Goal: Task Accomplishment & Management: Manage account settings

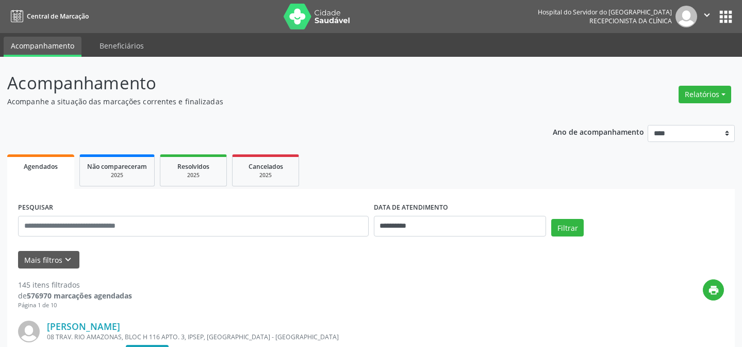
scroll to position [70, 0]
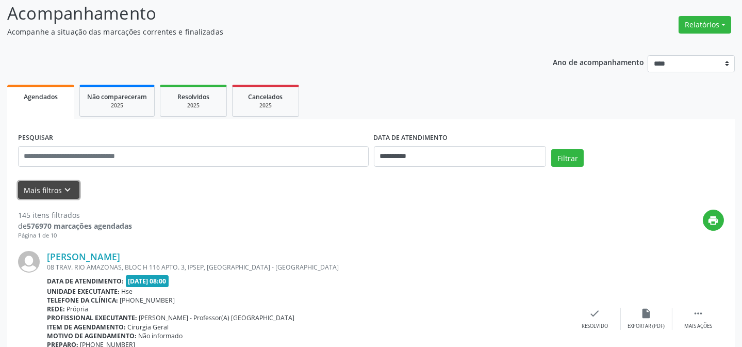
click at [57, 187] on button "Mais filtros keyboard_arrow_down" at bounding box center [48, 190] width 61 height 18
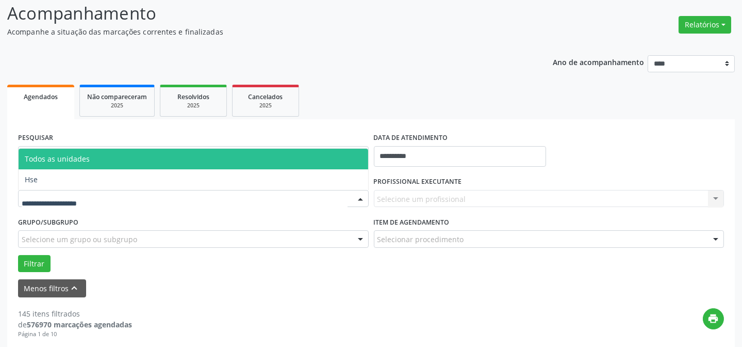
click at [63, 192] on div at bounding box center [193, 199] width 351 height 18
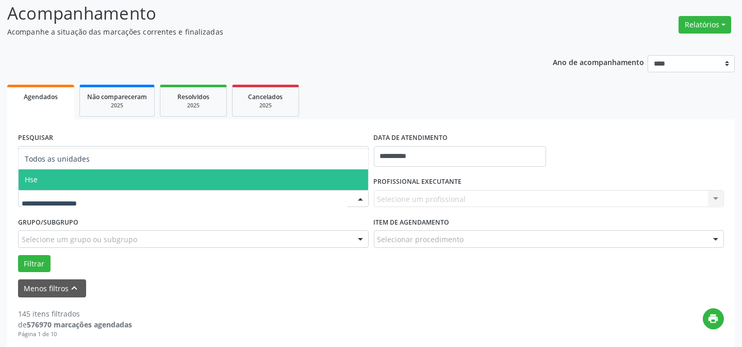
click at [75, 170] on span "Hse" at bounding box center [194, 179] width 350 height 21
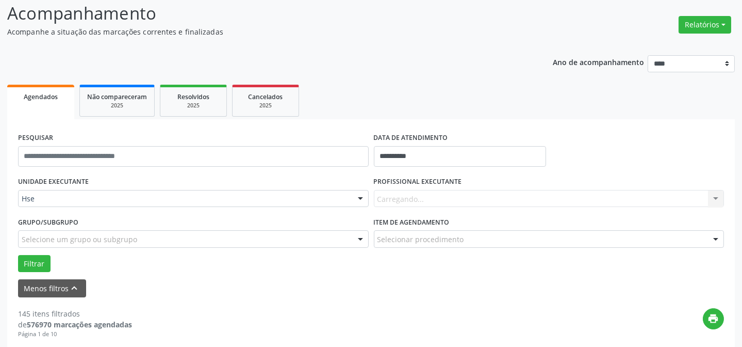
drag, startPoint x: 450, startPoint y: 206, endPoint x: 450, endPoint y: 197, distance: 9.3
click at [450, 206] on div "Carregando... Nenhum resultado encontrado para: " " Não há nenhuma opção para s…" at bounding box center [549, 199] width 351 height 18
click at [447, 204] on div "Carregando... Nenhum resultado encontrado para: " " Não há nenhuma opção para s…" at bounding box center [549, 199] width 351 height 18
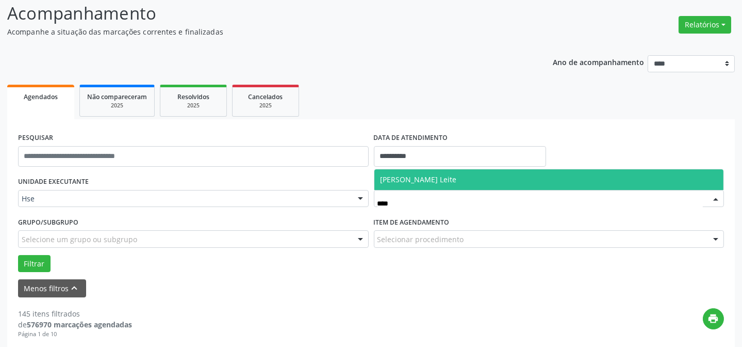
click at [420, 182] on span "[PERSON_NAME] Leite" at bounding box center [419, 179] width 76 height 10
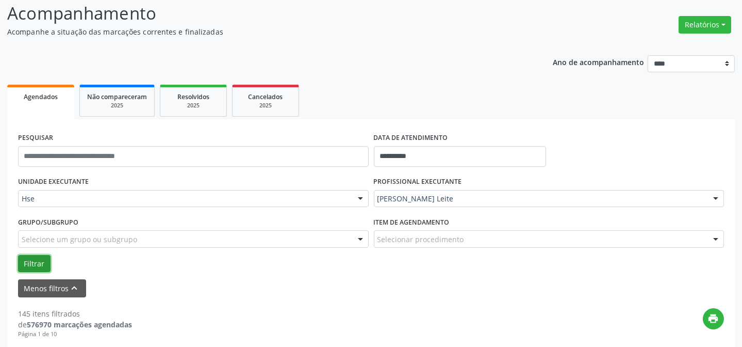
click at [27, 261] on button "Filtrar" at bounding box center [34, 264] width 32 height 18
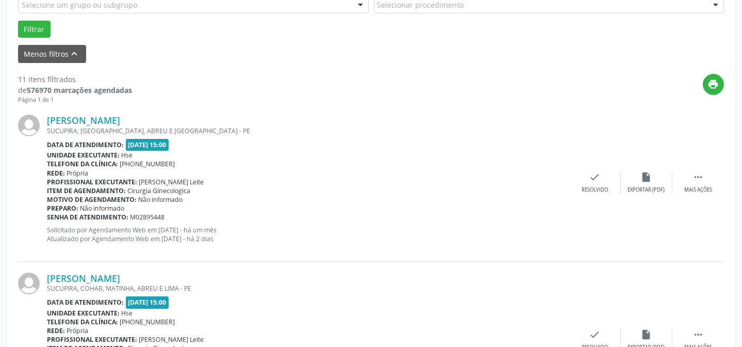
scroll to position [304, 0]
click at [692, 179] on div " Mais ações" at bounding box center [699, 182] width 52 height 22
click at [650, 181] on icon "alarm_off" at bounding box center [646, 176] width 11 height 11
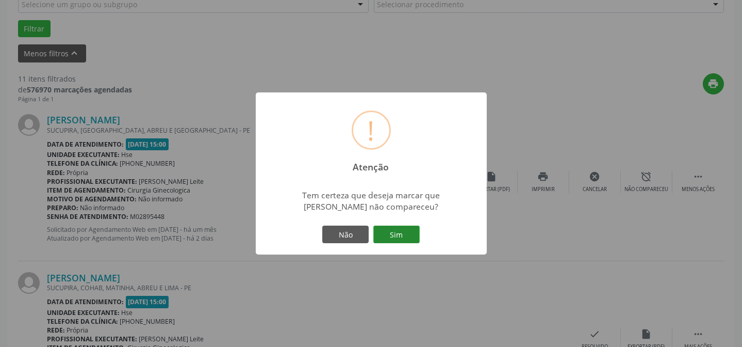
click at [386, 232] on button "Sim" at bounding box center [396, 234] width 46 height 18
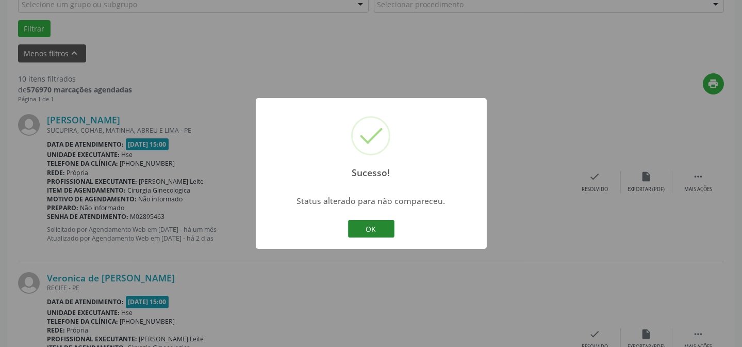
click at [369, 231] on button "OK" at bounding box center [371, 229] width 46 height 18
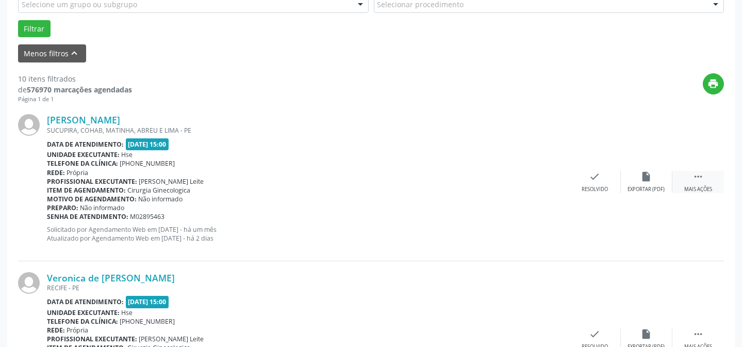
click at [688, 173] on div " Mais ações" at bounding box center [699, 182] width 52 height 22
click at [653, 173] on div "alarm_off Não compareceu" at bounding box center [647, 182] width 52 height 22
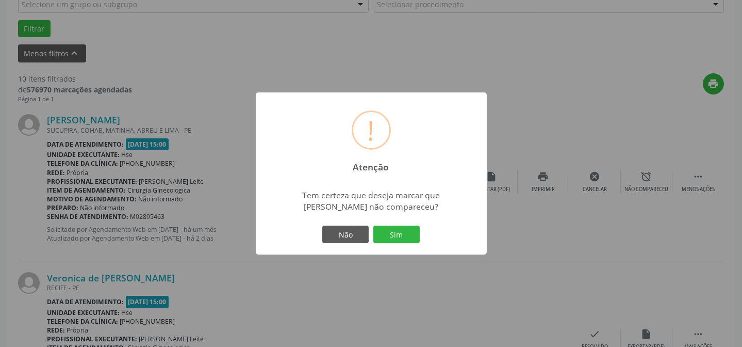
click at [387, 223] on div "Não Sim" at bounding box center [371, 234] width 102 height 22
click at [386, 229] on button "Sim" at bounding box center [396, 234] width 46 height 18
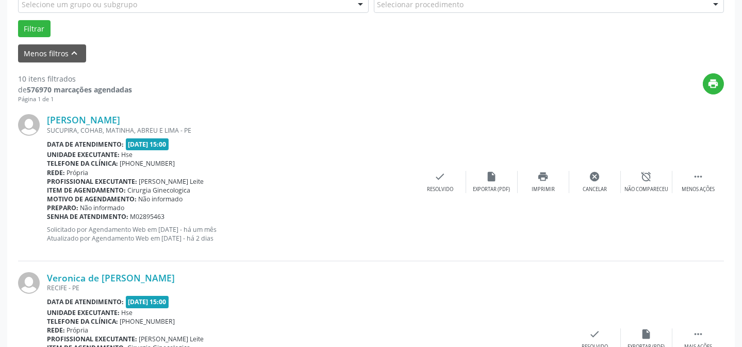
scroll to position [103, 0]
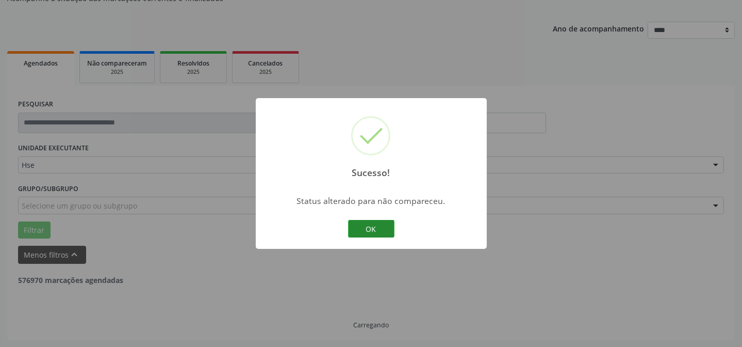
click at [361, 226] on button "OK" at bounding box center [371, 229] width 46 height 18
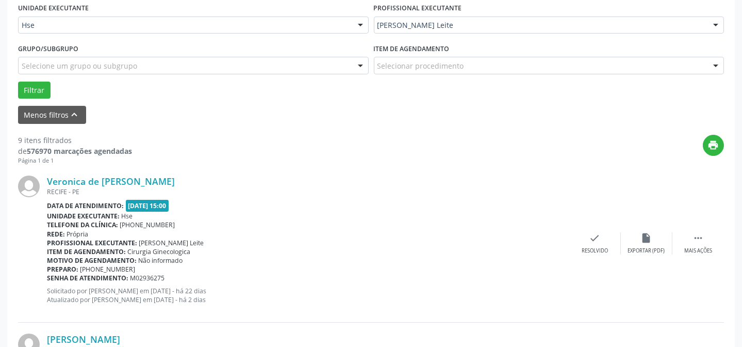
scroll to position [243, 0]
click at [699, 243] on div " Mais ações" at bounding box center [699, 243] width 52 height 22
click at [650, 241] on icon "alarm_off" at bounding box center [646, 237] width 11 height 11
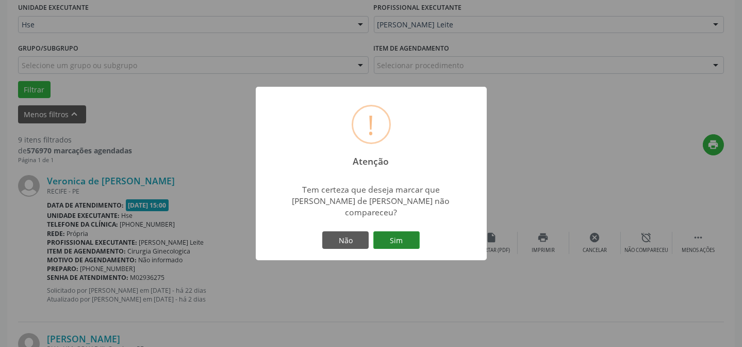
click at [391, 239] on button "Sim" at bounding box center [396, 240] width 46 height 18
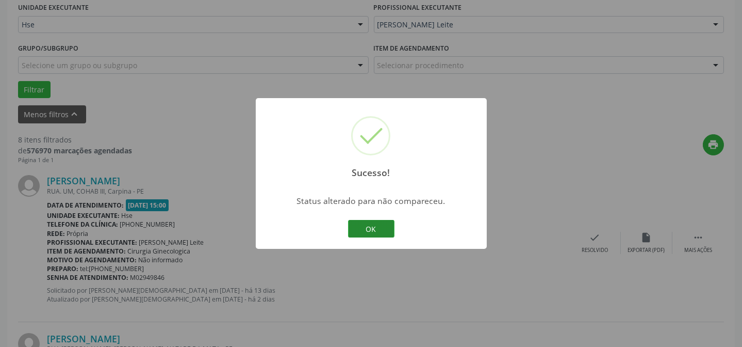
click at [365, 226] on button "OK" at bounding box center [371, 229] width 46 height 18
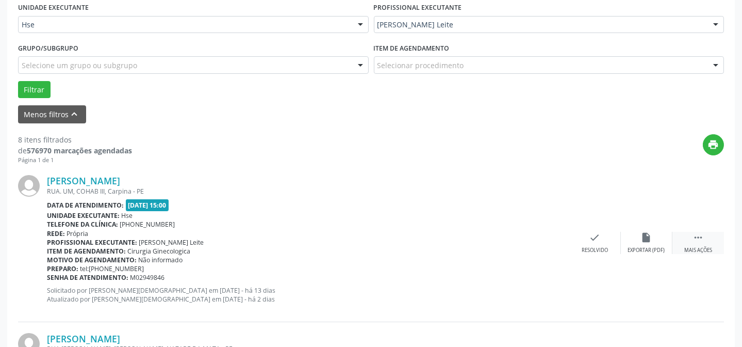
click at [700, 247] on div "Mais ações" at bounding box center [698, 250] width 28 height 7
click at [667, 239] on div "alarm_off Não compareceu" at bounding box center [647, 243] width 52 height 22
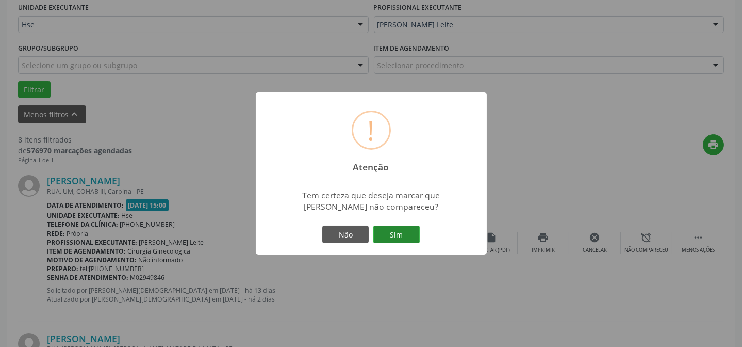
click at [397, 236] on button "Sim" at bounding box center [396, 234] width 46 height 18
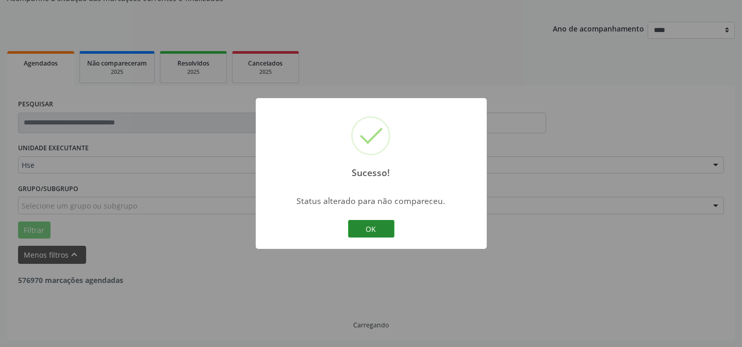
click at [379, 229] on button "OK" at bounding box center [371, 229] width 46 height 18
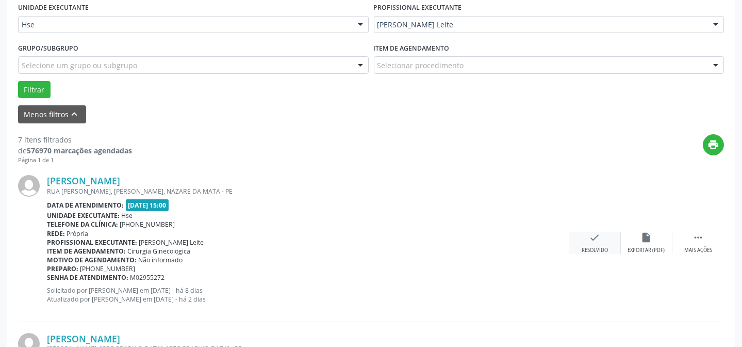
click at [609, 237] on div "check Resolvido" at bounding box center [595, 243] width 52 height 22
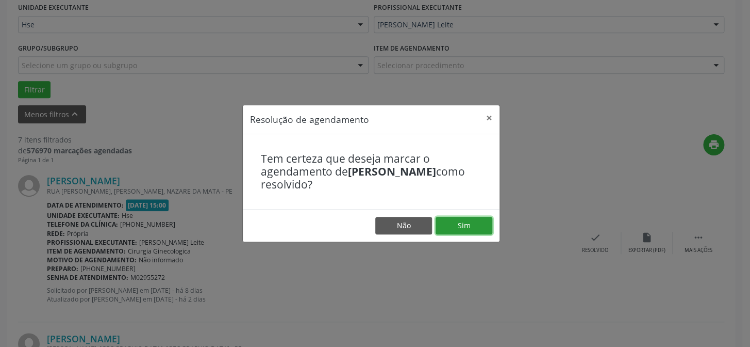
click at [468, 224] on button "Sim" at bounding box center [464, 226] width 57 height 18
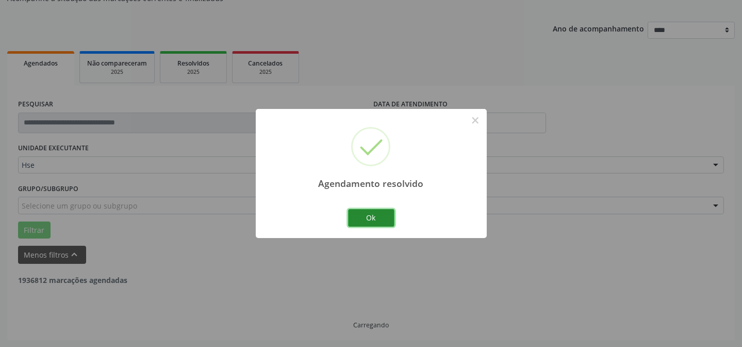
click at [378, 221] on button "Ok" at bounding box center [371, 218] width 46 height 18
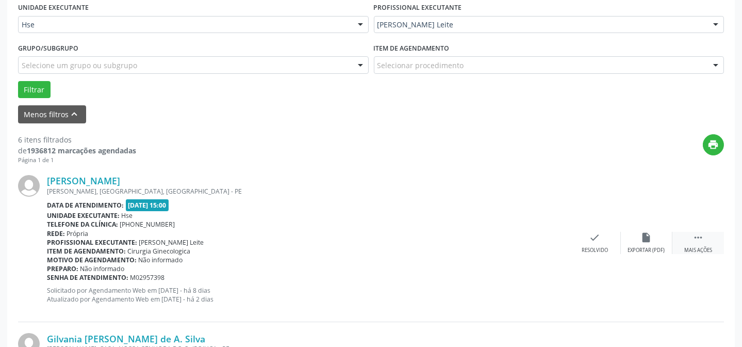
click at [710, 243] on div " Mais ações" at bounding box center [699, 243] width 52 height 22
click at [650, 239] on icon "alarm_off" at bounding box center [646, 237] width 11 height 11
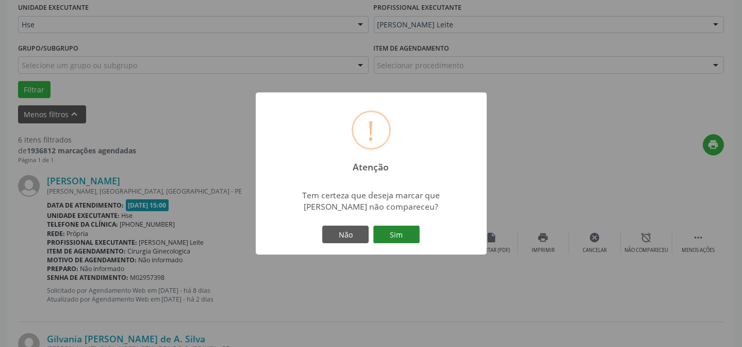
click at [400, 237] on button "Sim" at bounding box center [396, 234] width 46 height 18
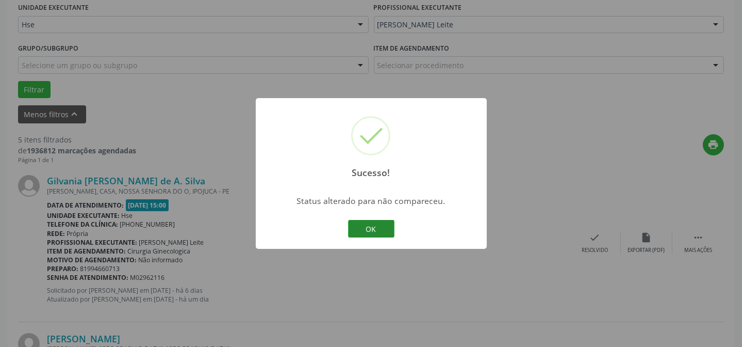
click at [378, 232] on button "OK" at bounding box center [371, 229] width 46 height 18
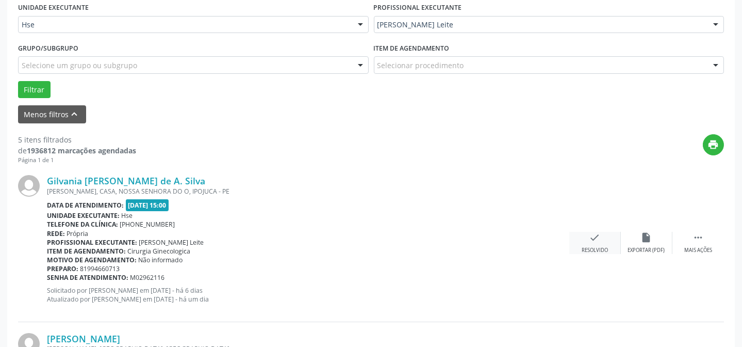
click at [602, 241] on div "check Resolvido" at bounding box center [595, 243] width 52 height 22
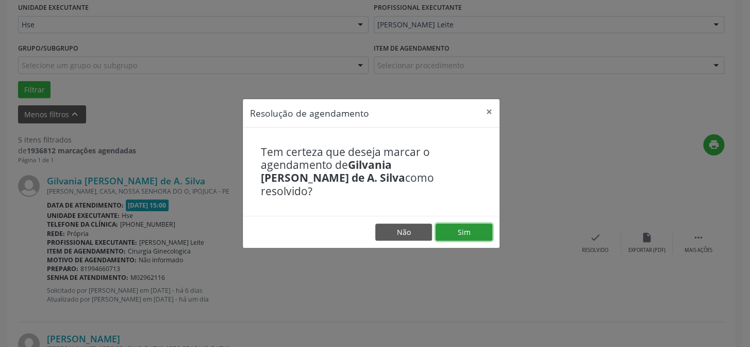
click at [484, 232] on button "Sim" at bounding box center [464, 232] width 57 height 18
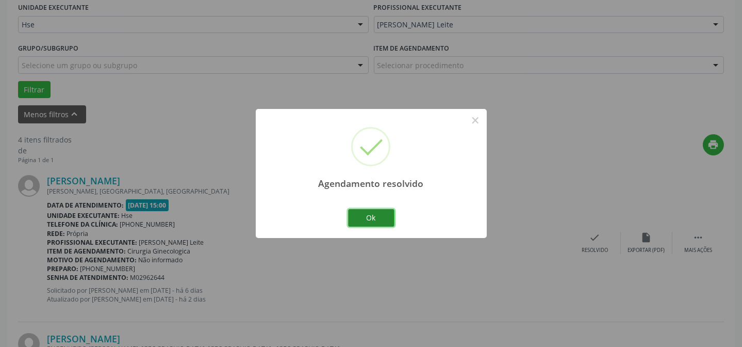
click at [377, 216] on button "Ok" at bounding box center [371, 218] width 46 height 18
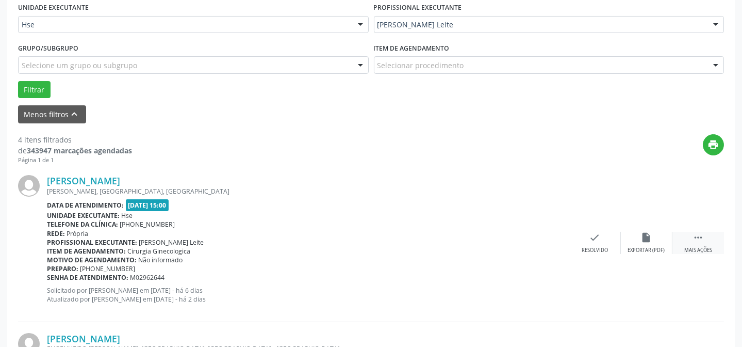
click at [696, 242] on div " Mais ações" at bounding box center [699, 243] width 52 height 22
click at [643, 243] on div "alarm_off Não compareceu" at bounding box center [647, 243] width 52 height 22
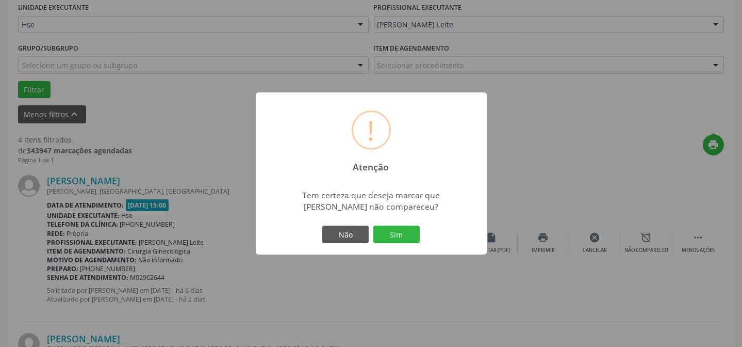
click at [413, 243] on div "Não Sim" at bounding box center [371, 234] width 102 height 22
click at [414, 236] on button "Sim" at bounding box center [396, 234] width 46 height 18
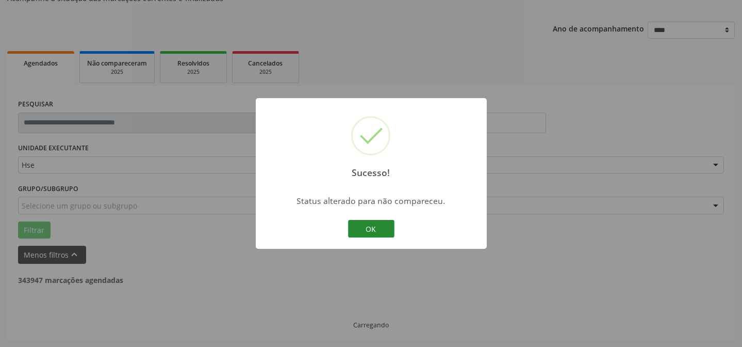
click at [350, 226] on button "OK" at bounding box center [371, 229] width 46 height 18
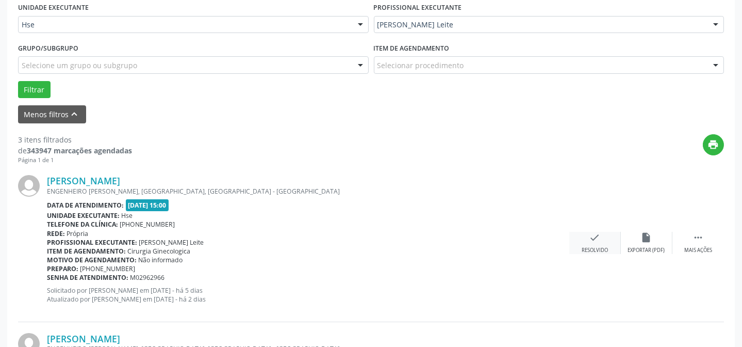
click at [592, 244] on div "check Resolvido" at bounding box center [595, 243] width 52 height 22
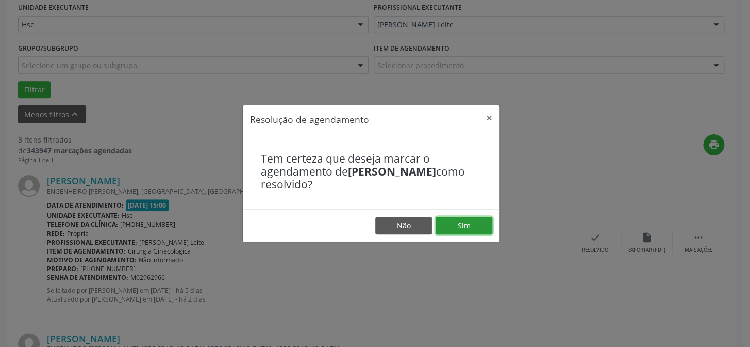
click at [489, 231] on button "Sim" at bounding box center [464, 226] width 57 height 18
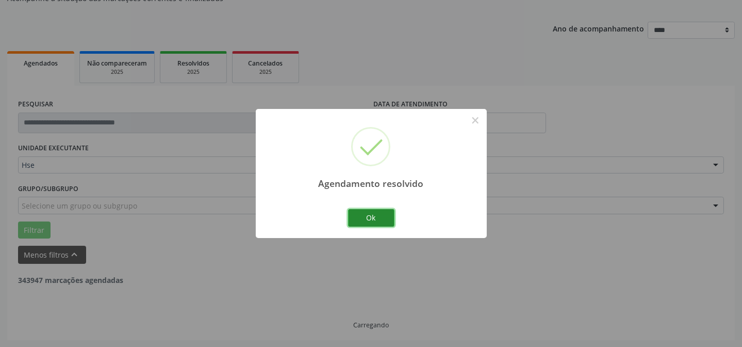
click at [375, 213] on button "Ok" at bounding box center [371, 218] width 46 height 18
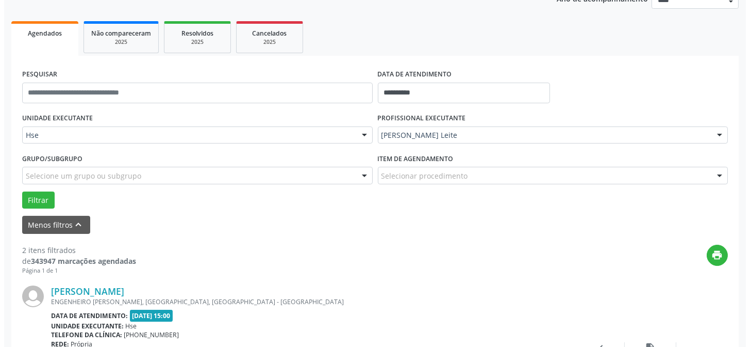
scroll to position [150, 0]
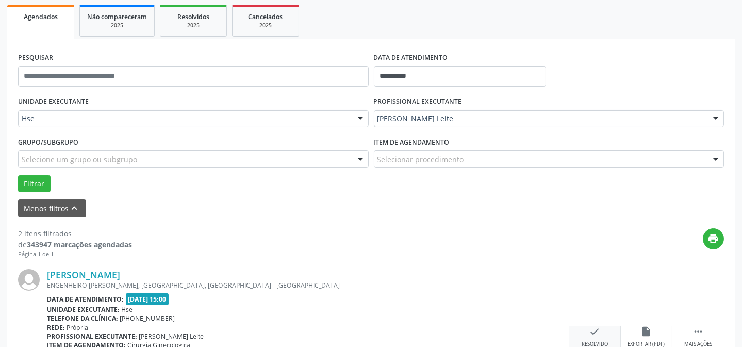
click at [596, 330] on icon "check" at bounding box center [595, 330] width 11 height 11
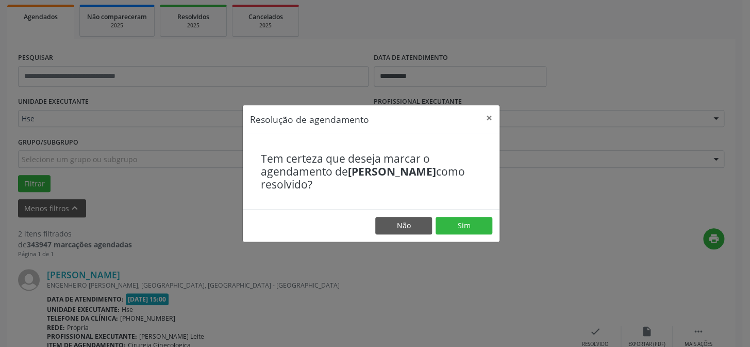
click at [452, 212] on footer "Não Sim" at bounding box center [371, 225] width 257 height 32
click at [455, 222] on button "Sim" at bounding box center [464, 226] width 57 height 18
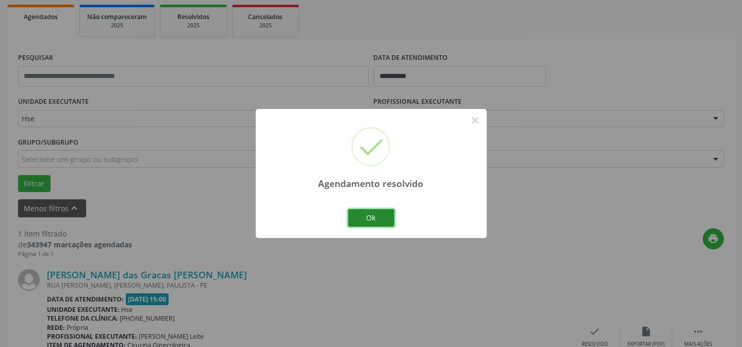
click at [381, 215] on button "Ok" at bounding box center [371, 218] width 46 height 18
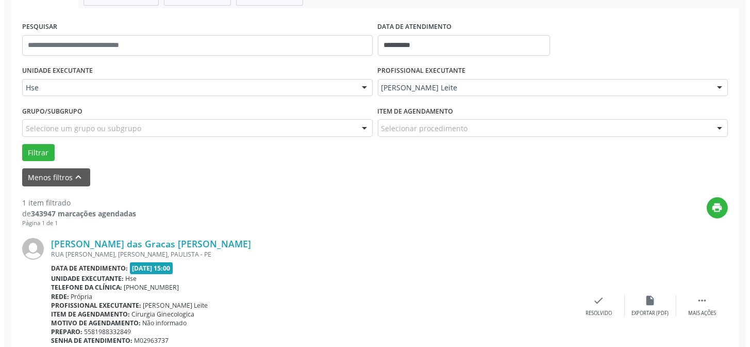
scroll to position [197, 0]
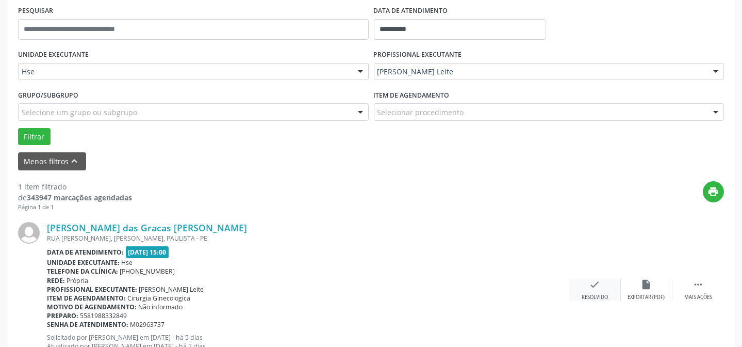
click at [593, 280] on icon "check" at bounding box center [595, 284] width 11 height 11
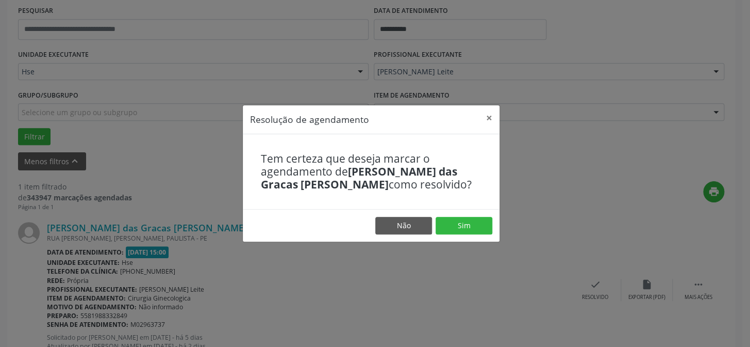
click at [436, 216] on footer "Não Sim" at bounding box center [371, 225] width 257 height 32
click at [444, 222] on button "Sim" at bounding box center [464, 226] width 57 height 18
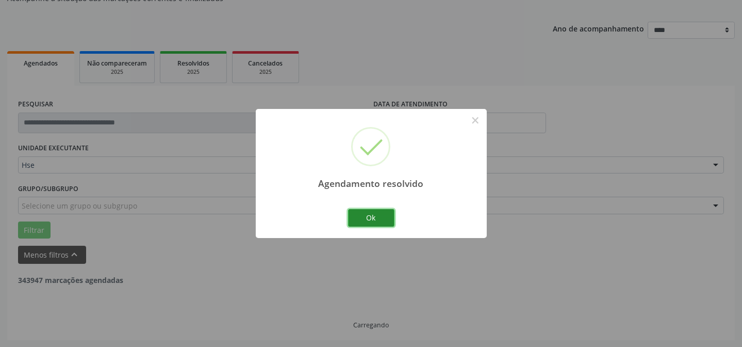
click at [372, 217] on button "Ok" at bounding box center [371, 218] width 46 height 18
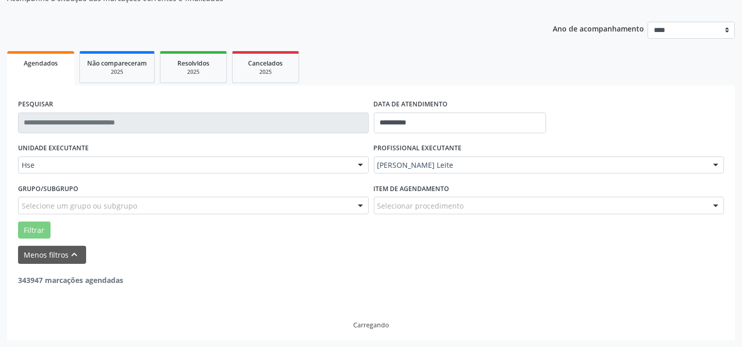
scroll to position [70, 0]
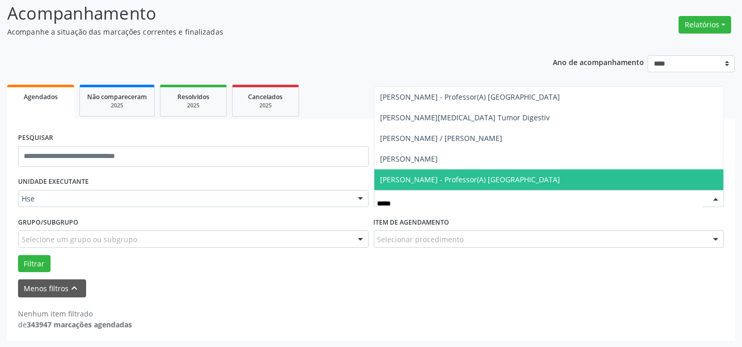
type input "******"
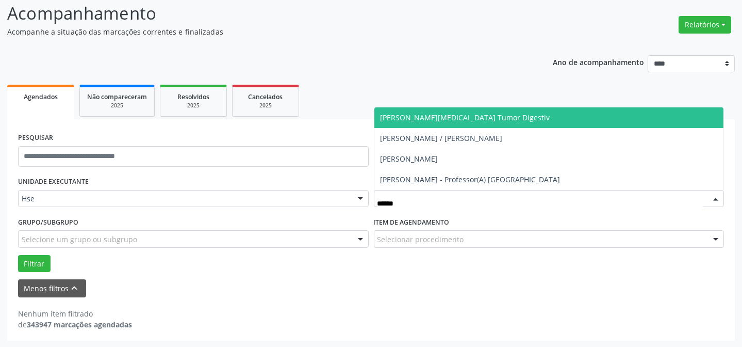
click at [479, 113] on span "[PERSON_NAME][MEDICAL_DATA] Tumor Digestiv" at bounding box center [466, 117] width 170 height 10
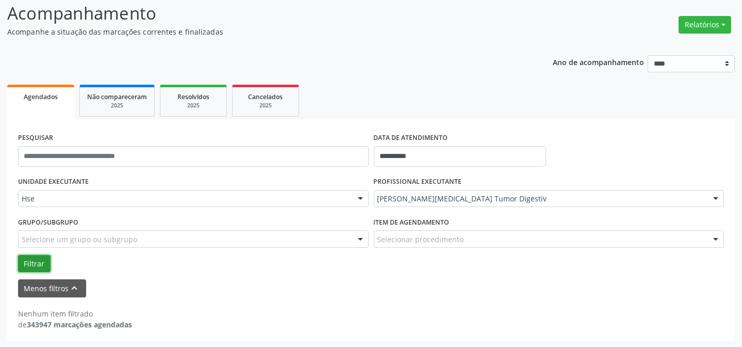
click at [36, 265] on button "Filtrar" at bounding box center [34, 264] width 32 height 18
click at [700, 22] on button "Relatórios" at bounding box center [705, 25] width 53 height 18
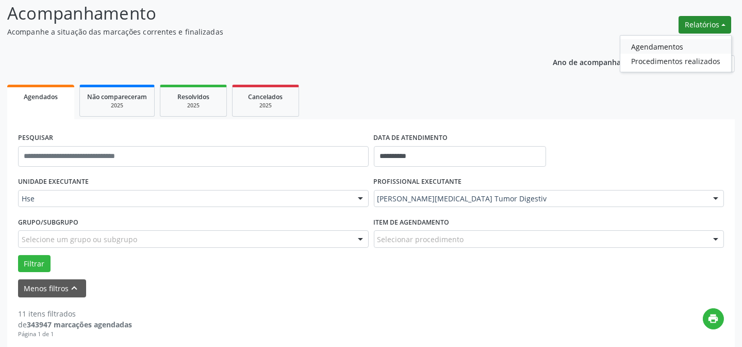
click at [674, 46] on link "Agendamentos" at bounding box center [675, 46] width 111 height 14
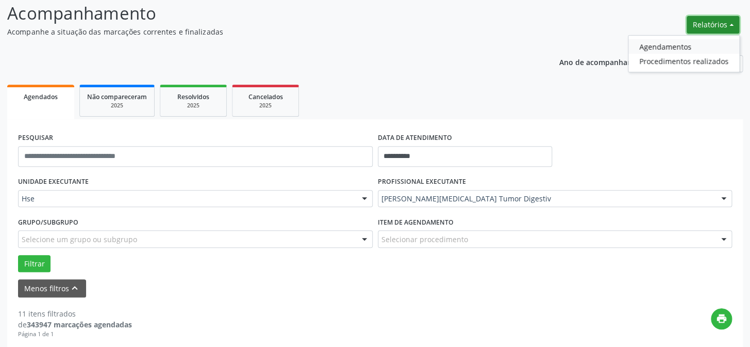
select select "*"
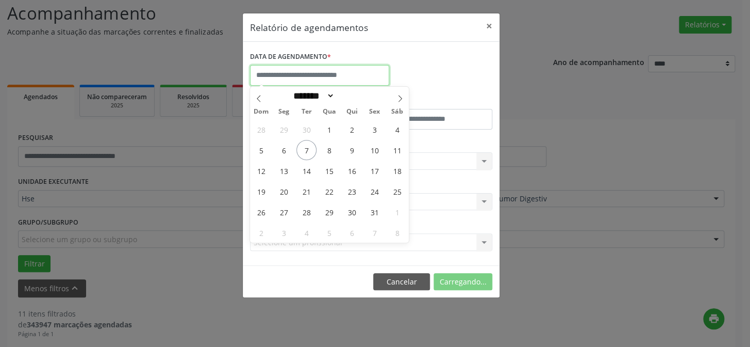
click at [345, 75] on input "text" at bounding box center [319, 75] width 139 height 21
click at [308, 151] on span "7" at bounding box center [307, 150] width 20 height 20
type input "**********"
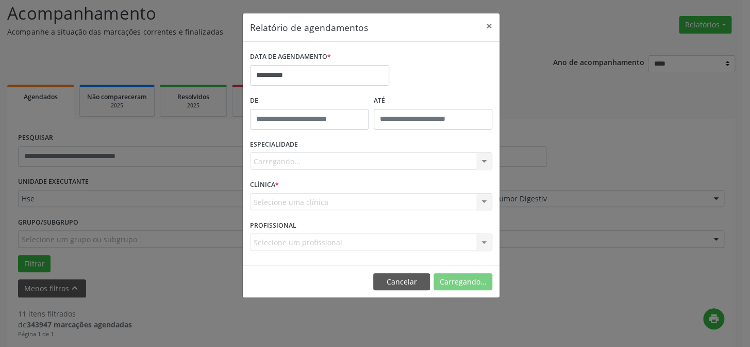
click at [284, 163] on div "Carregando... Nenhum resultado encontrado para: " " Não há nenhuma opção para s…" at bounding box center [371, 161] width 242 height 18
click at [293, 160] on div "Carregando... Nenhum resultado encontrado para: " " Não há nenhuma opção para s…" at bounding box center [371, 161] width 242 height 18
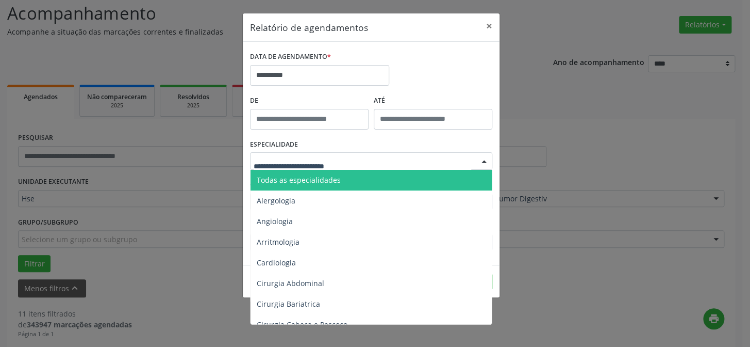
click at [302, 179] on span "Todas as especialidades" at bounding box center [299, 180] width 84 height 10
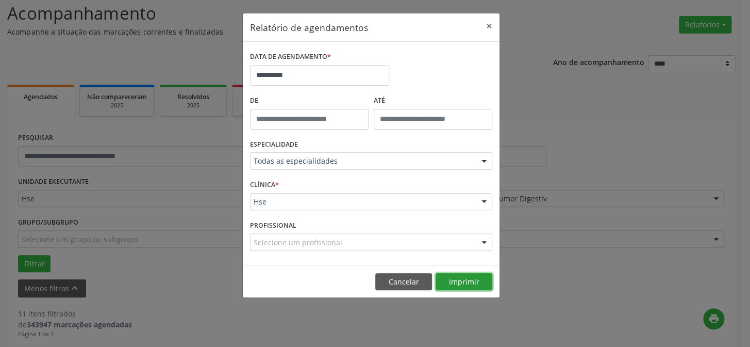
click at [466, 280] on button "Imprimir" at bounding box center [464, 282] width 57 height 18
click at [489, 26] on button "×" at bounding box center [489, 25] width 21 height 25
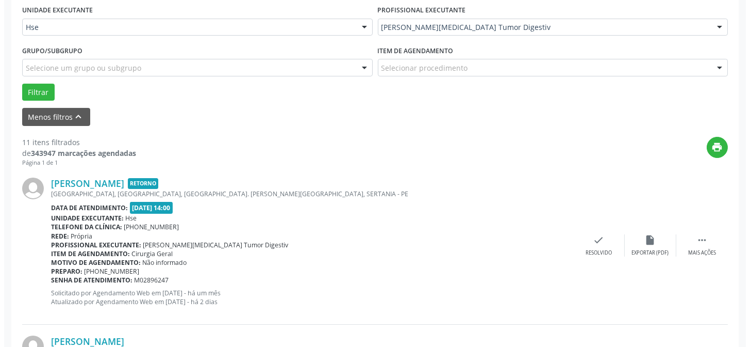
scroll to position [257, 0]
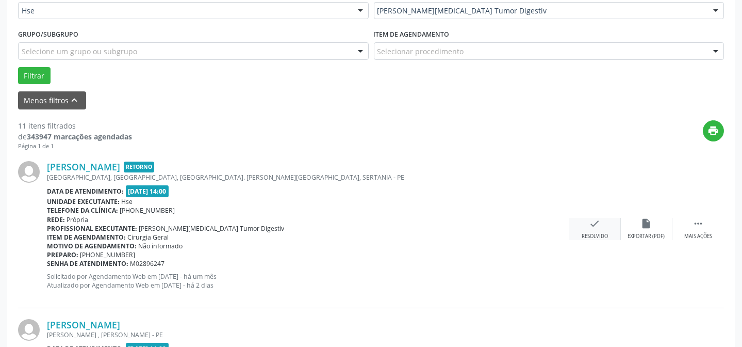
click at [592, 220] on div "[PERSON_NAME] Retorno [GEOGRAPHIC_DATA], [GEOGRAPHIC_DATA], [GEOGRAPHIC_DATA]. …" at bounding box center [371, 228] width 706 height 157
click at [592, 221] on icon "check" at bounding box center [595, 223] width 11 height 11
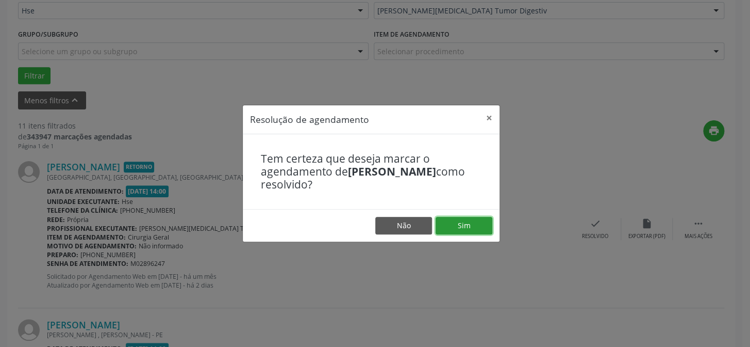
click at [476, 228] on button "Sim" at bounding box center [464, 226] width 57 height 18
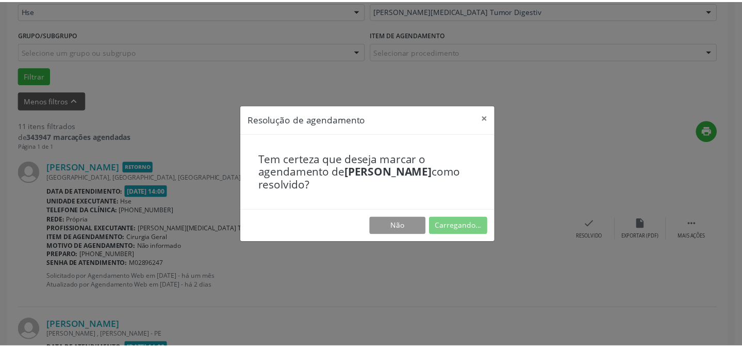
scroll to position [92, 0]
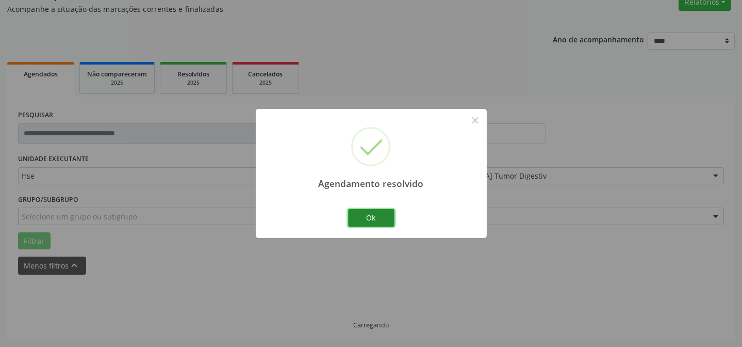
click at [376, 217] on button "Ok" at bounding box center [371, 218] width 46 height 18
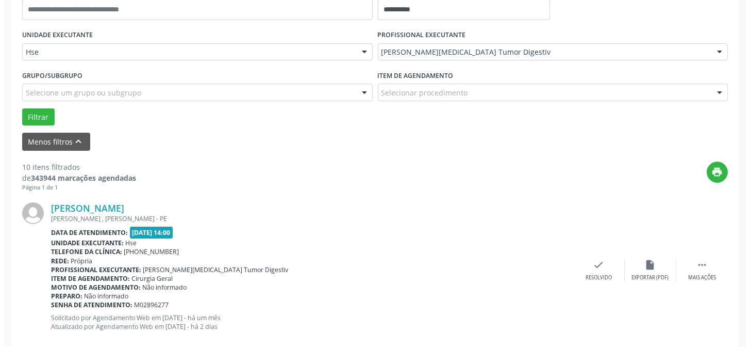
scroll to position [233, 0]
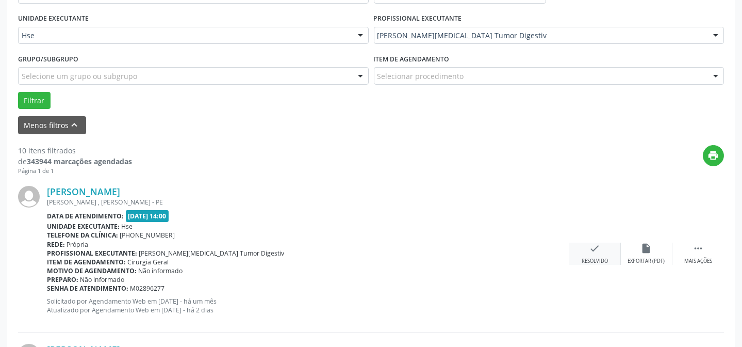
click at [591, 245] on icon "check" at bounding box center [595, 247] width 11 height 11
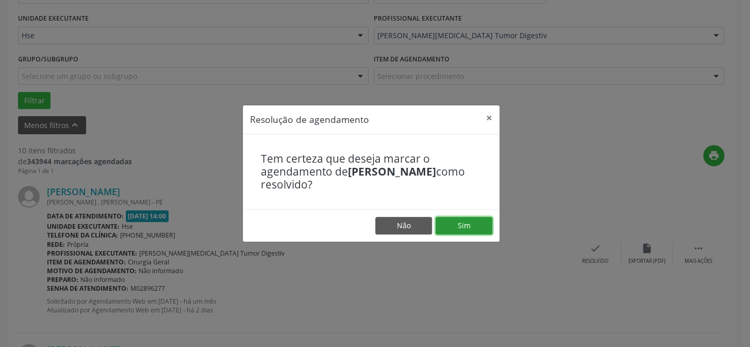
click at [461, 223] on button "Sim" at bounding box center [464, 226] width 57 height 18
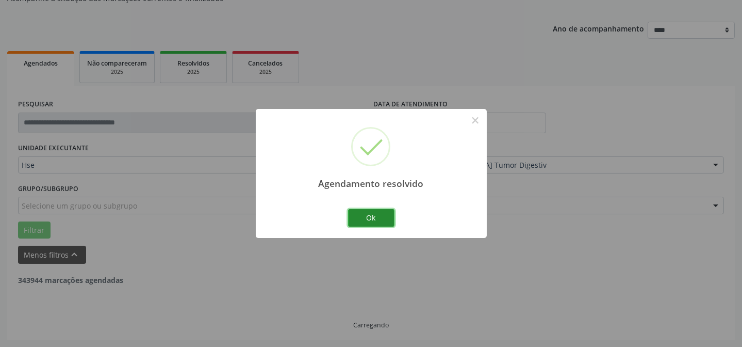
click at [368, 215] on button "Ok" at bounding box center [371, 218] width 46 height 18
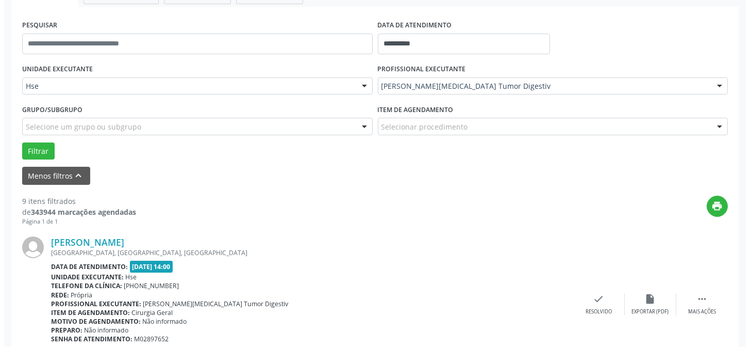
scroll to position [197, 0]
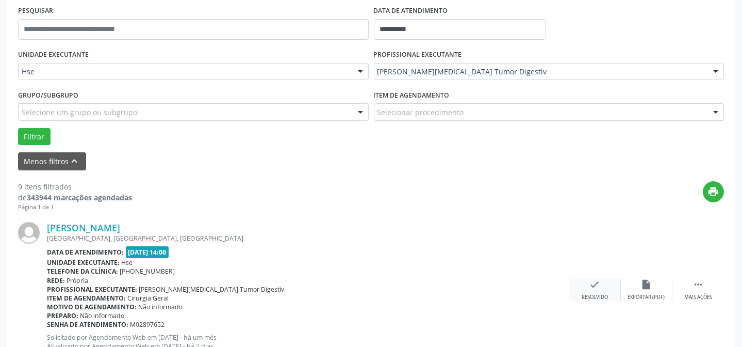
click at [585, 284] on div "check Resolvido" at bounding box center [595, 290] width 52 height 22
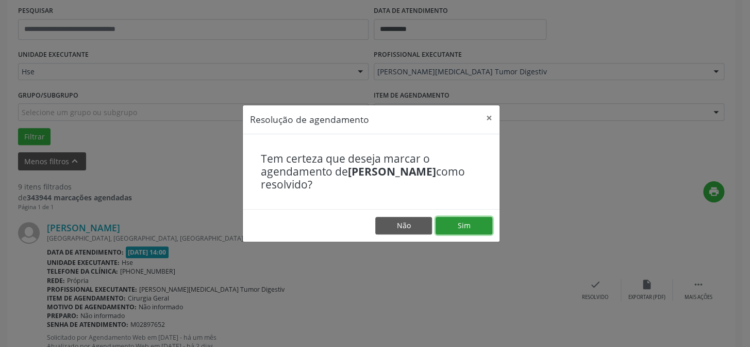
click at [477, 221] on button "Sim" at bounding box center [464, 226] width 57 height 18
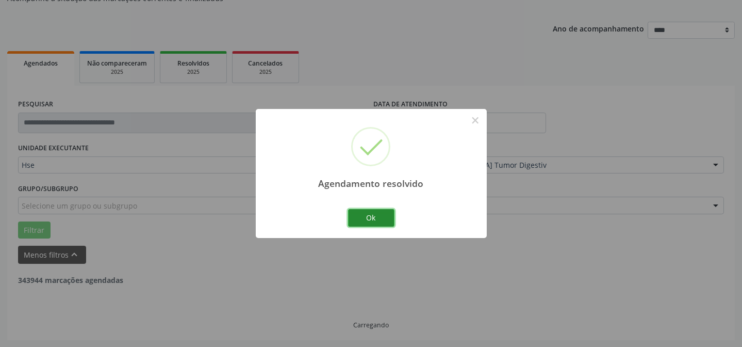
click at [374, 218] on button "Ok" at bounding box center [371, 218] width 46 height 18
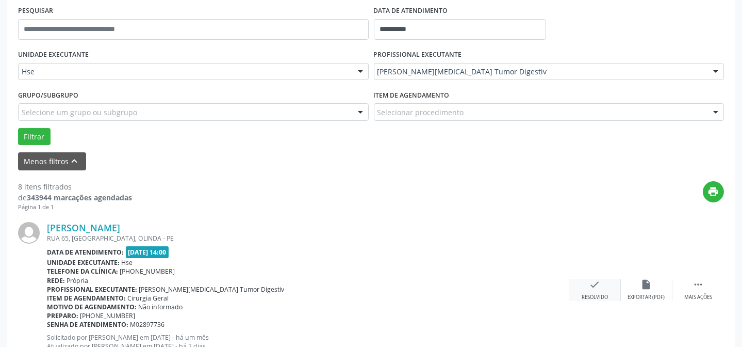
click at [614, 286] on div "check Resolvido" at bounding box center [595, 290] width 52 height 22
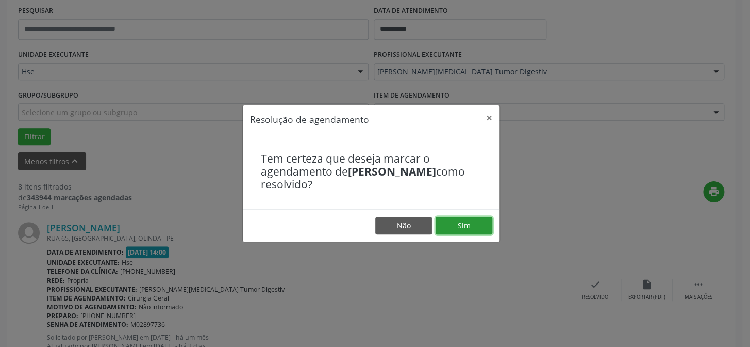
click at [463, 220] on button "Sim" at bounding box center [464, 226] width 57 height 18
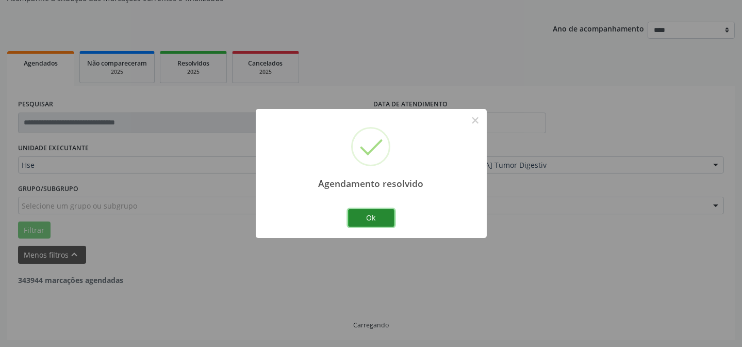
click at [382, 221] on button "Ok" at bounding box center [371, 218] width 46 height 18
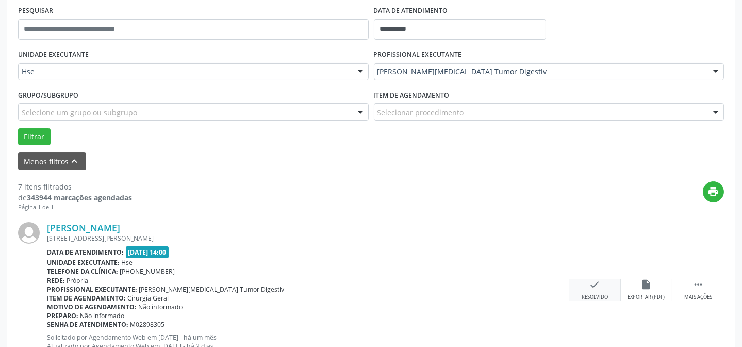
click at [614, 290] on div "check Resolvido" at bounding box center [595, 290] width 52 height 22
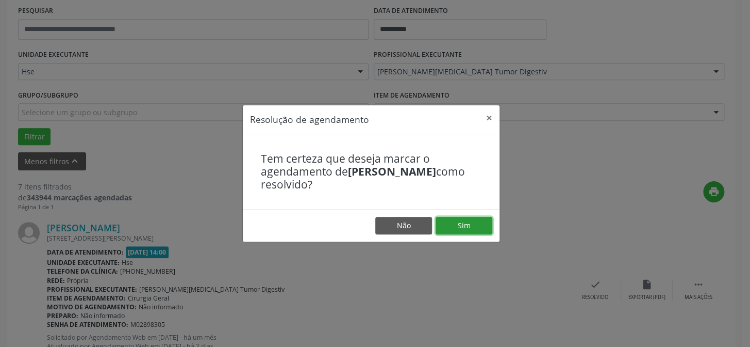
click at [460, 225] on button "Sim" at bounding box center [464, 226] width 57 height 18
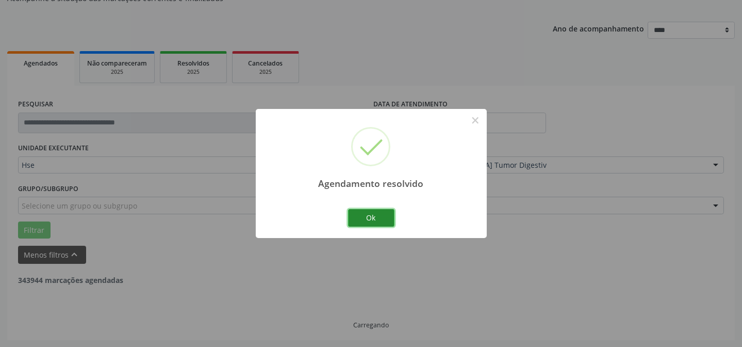
click at [375, 217] on button "Ok" at bounding box center [371, 218] width 46 height 18
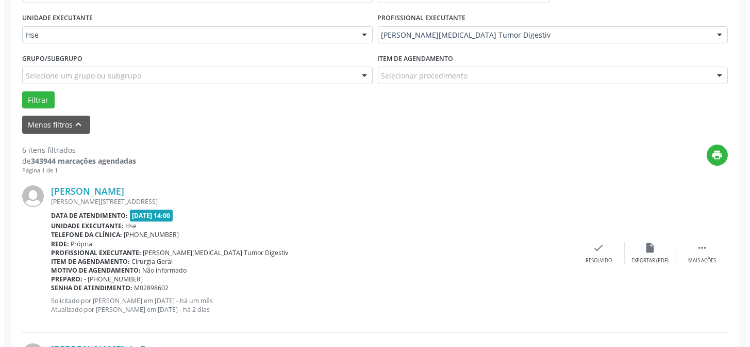
scroll to position [243, 0]
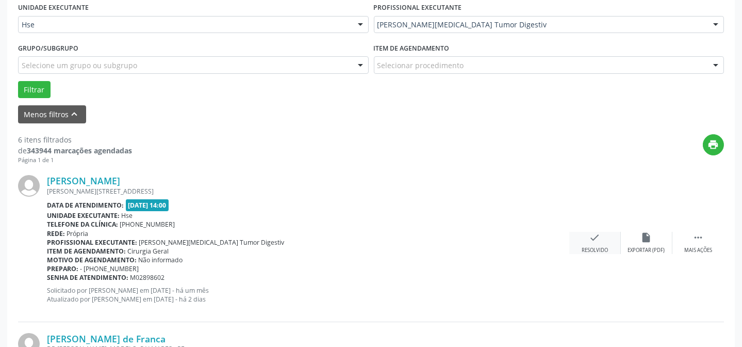
click at [595, 240] on icon "check" at bounding box center [595, 237] width 11 height 11
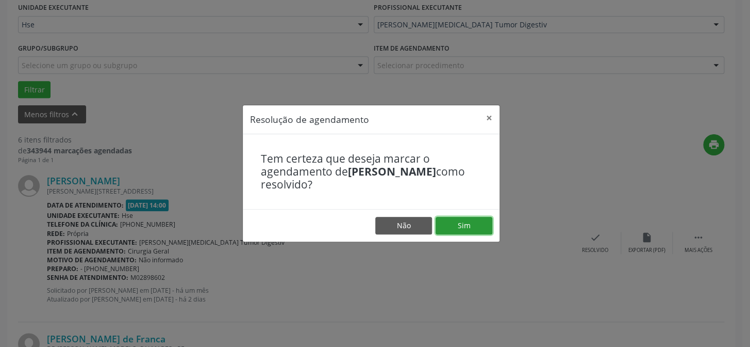
click at [476, 226] on button "Sim" at bounding box center [464, 226] width 57 height 18
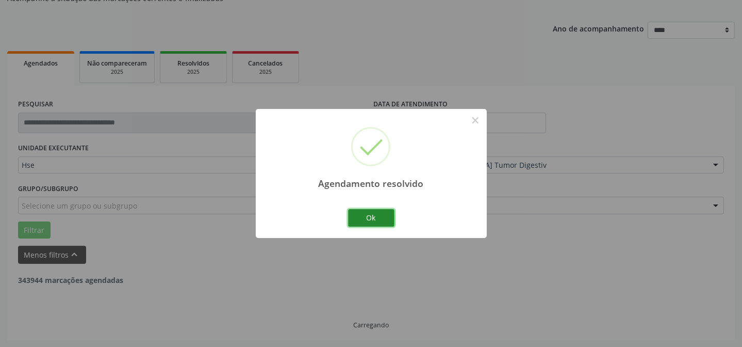
click at [376, 218] on button "Ok" at bounding box center [371, 218] width 46 height 18
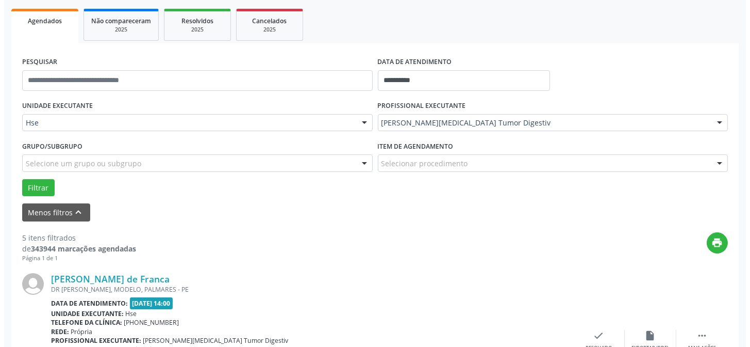
scroll to position [197, 0]
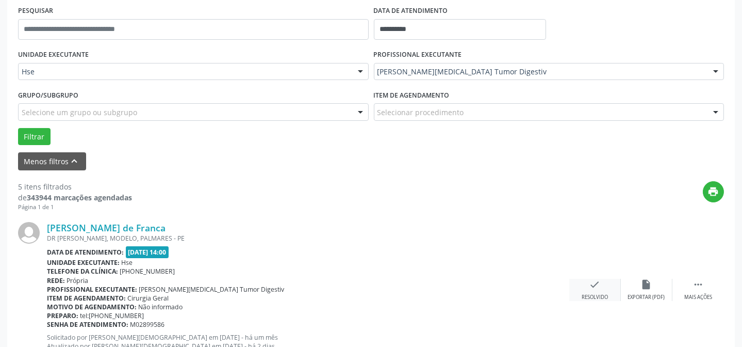
click at [596, 284] on icon "check" at bounding box center [595, 284] width 11 height 11
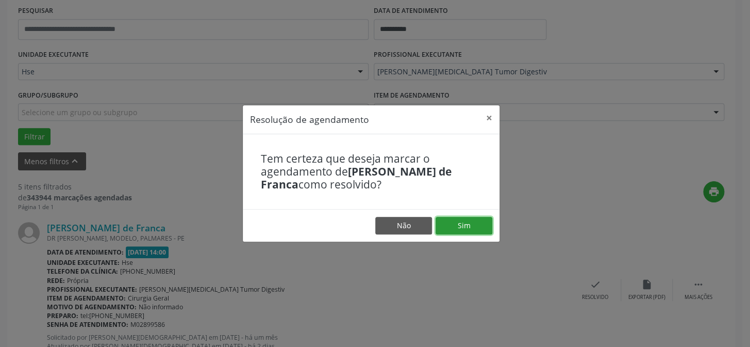
click at [473, 227] on button "Sim" at bounding box center [464, 226] width 57 height 18
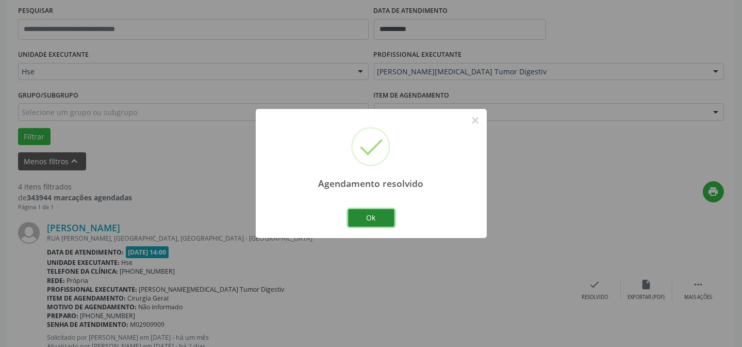
click at [369, 216] on button "Ok" at bounding box center [371, 218] width 46 height 18
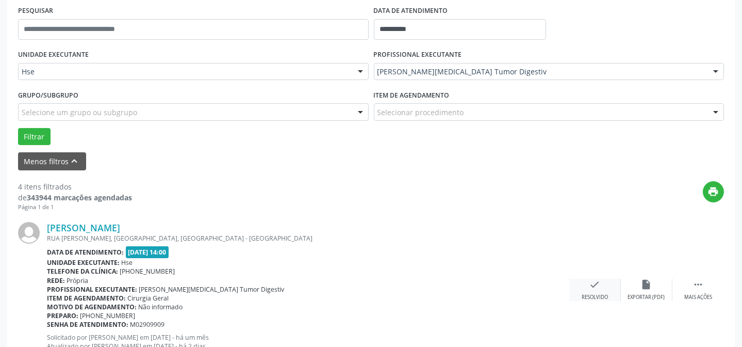
click at [591, 280] on icon "check" at bounding box center [595, 284] width 11 height 11
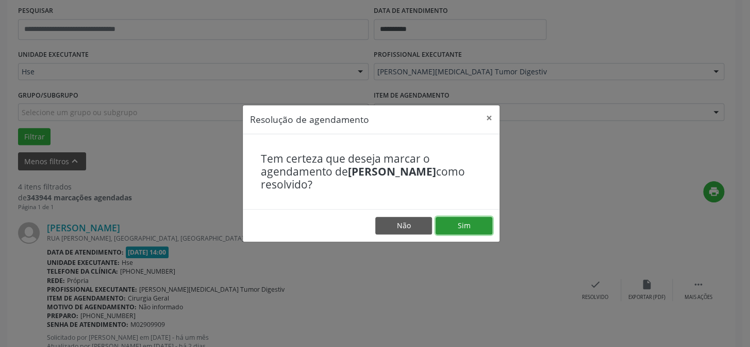
click at [470, 221] on button "Sim" at bounding box center [464, 226] width 57 height 18
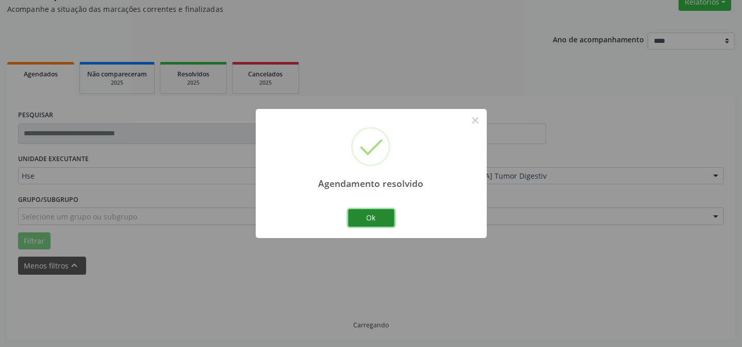
click at [391, 221] on button "Ok" at bounding box center [371, 218] width 46 height 18
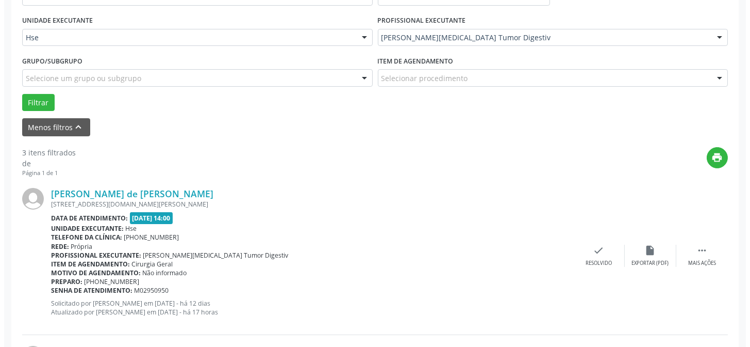
scroll to position [233, 0]
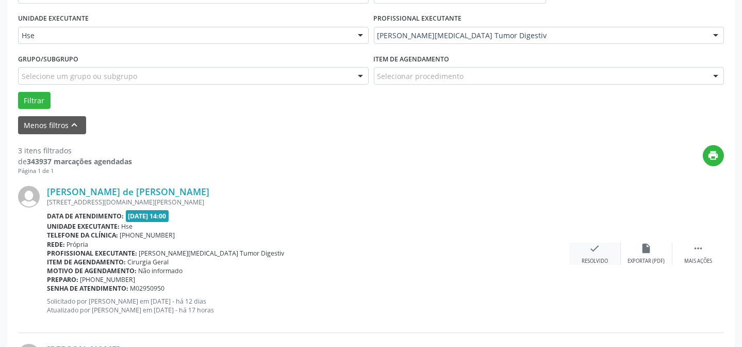
click at [592, 253] on div "check Resolvido" at bounding box center [595, 253] width 52 height 22
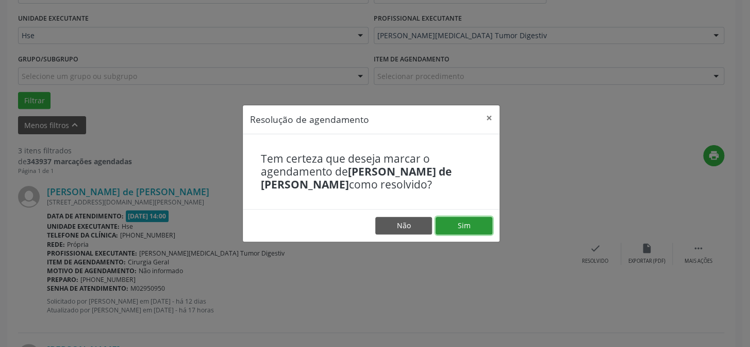
click at [445, 226] on button "Sim" at bounding box center [464, 226] width 57 height 18
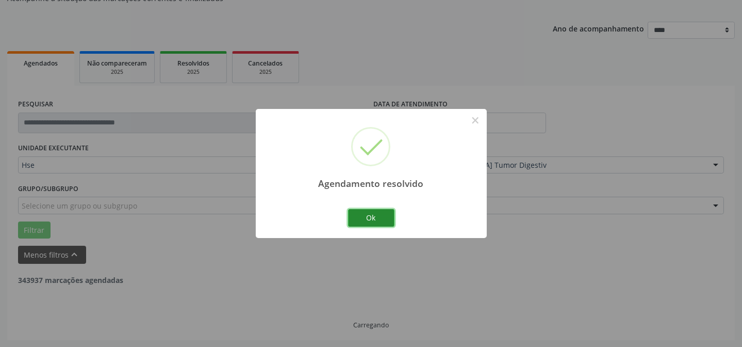
click at [372, 217] on button "Ok" at bounding box center [371, 218] width 46 height 18
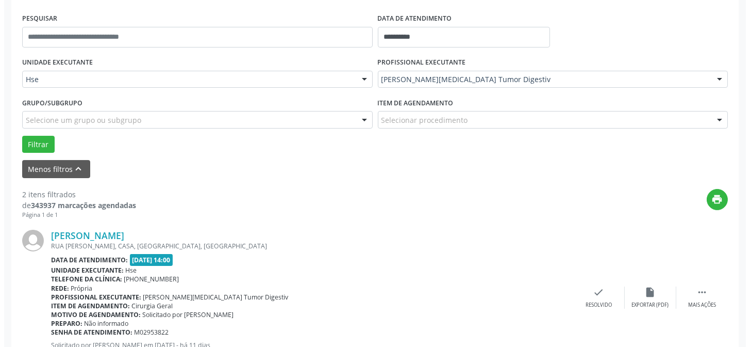
scroll to position [197, 0]
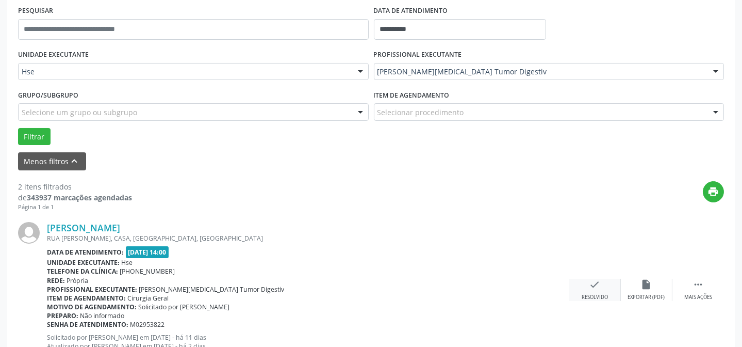
click at [595, 290] on div "check Resolvido" at bounding box center [595, 290] width 52 height 22
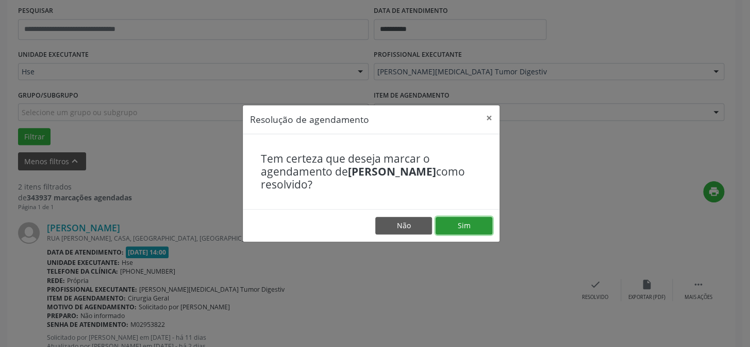
click at [449, 226] on button "Sim" at bounding box center [464, 226] width 57 height 18
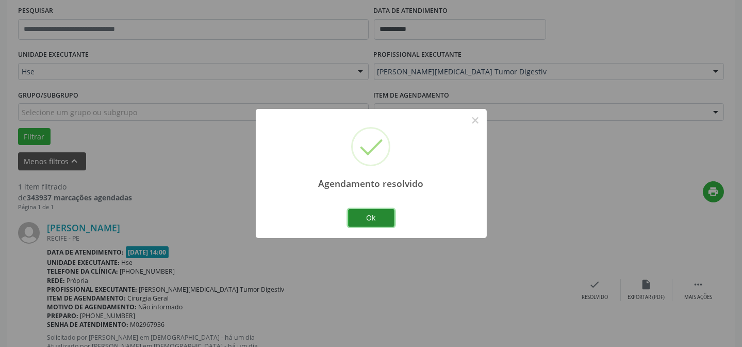
click at [374, 223] on button "Ok" at bounding box center [371, 218] width 46 height 18
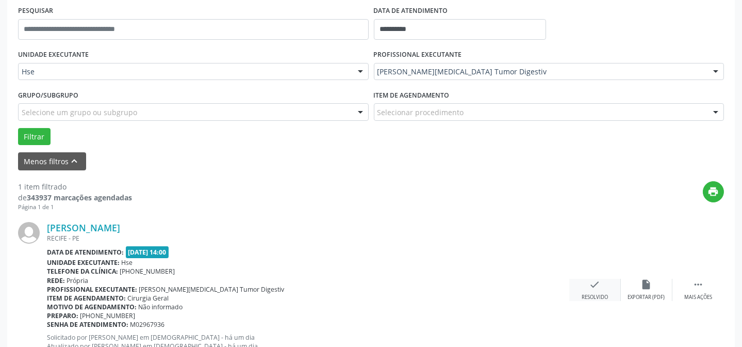
click at [596, 286] on icon "check" at bounding box center [595, 284] width 11 height 11
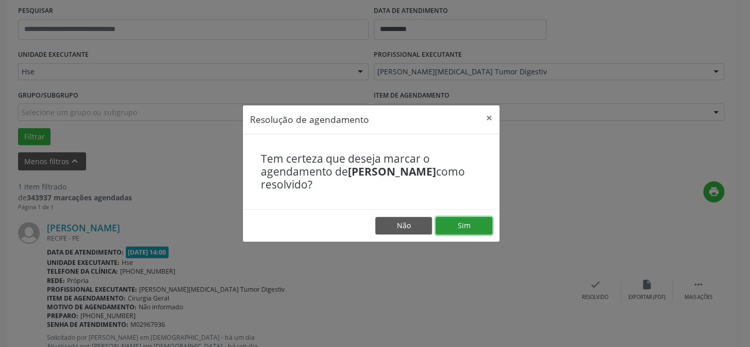
click at [451, 219] on button "Sim" at bounding box center [464, 226] width 57 height 18
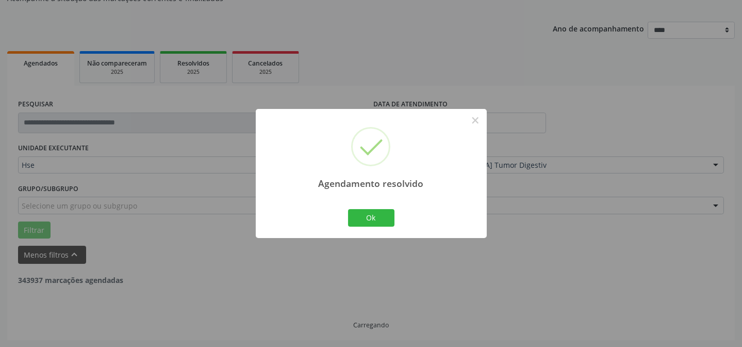
scroll to position [70, 0]
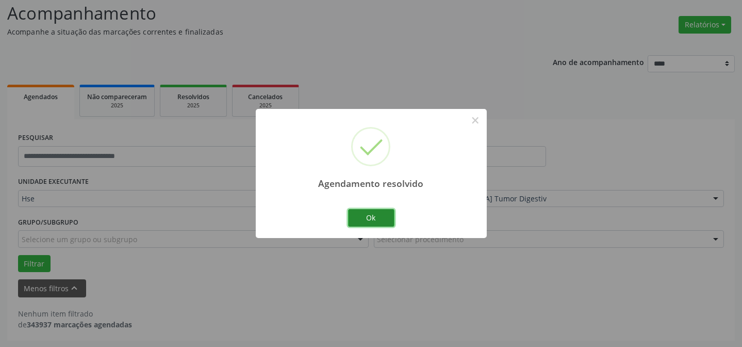
click at [377, 215] on button "Ok" at bounding box center [371, 218] width 46 height 18
